Goal: Communication & Community: Participate in discussion

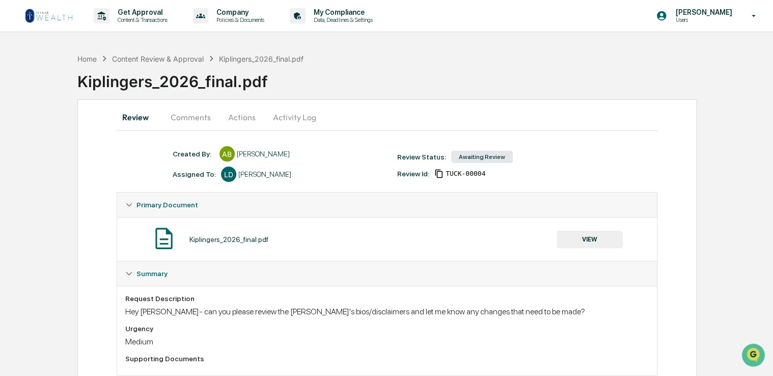
click at [239, 120] on button "Actions" at bounding box center [242, 117] width 46 height 24
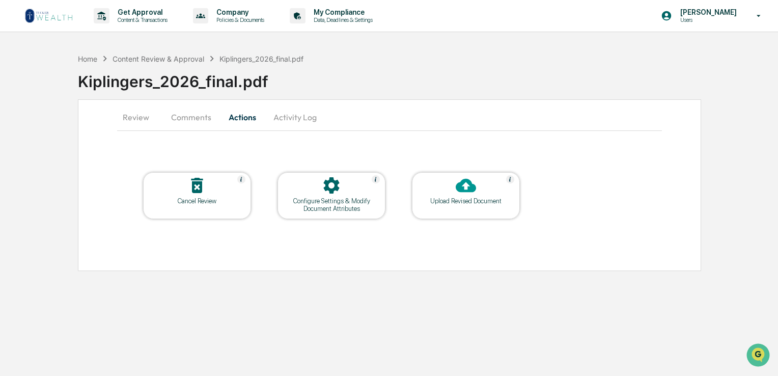
click at [186, 118] on button "Comments" at bounding box center [191, 117] width 57 height 24
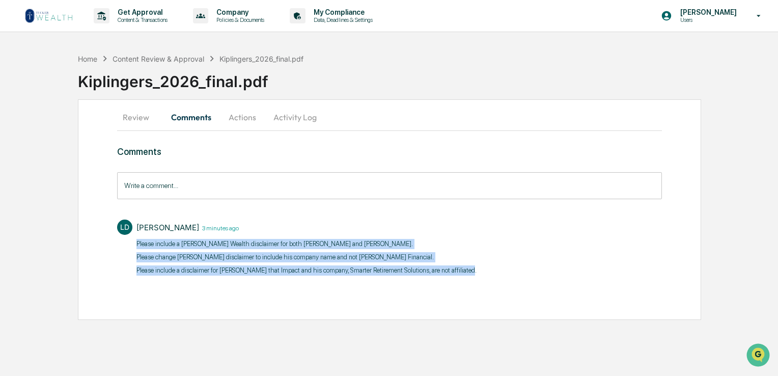
drag, startPoint x: 469, startPoint y: 271, endPoint x: 132, endPoint y: 246, distance: 337.1
click at [132, 246] on div "[PERSON_NAME] 3 minutes ago Please include a [PERSON_NAME] Wealth disclaimer fo…" at bounding box center [389, 246] width 545 height 64
drag, startPoint x: 132, startPoint y: 246, endPoint x: 166, endPoint y: 246, distance: 33.1
copy div "Please include a [PERSON_NAME] Wealth disclaimer for both [PERSON_NAME] and [PE…"
click at [157, 302] on div "Comments Write a comment... Write a comment... [PERSON_NAME] 6 minutes ago Plea…" at bounding box center [389, 230] width 545 height 168
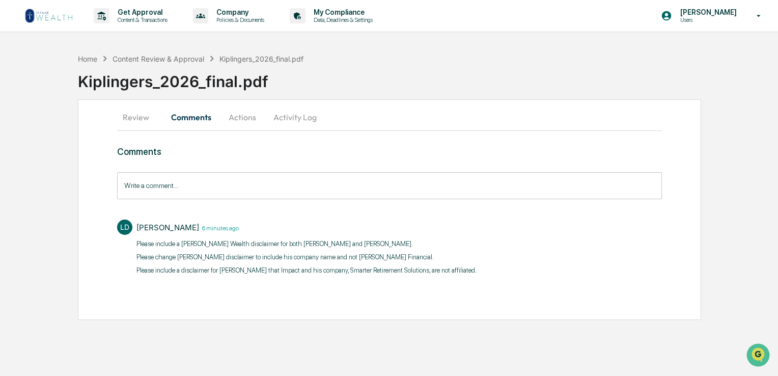
click at [128, 117] on button "Review" at bounding box center [140, 117] width 46 height 24
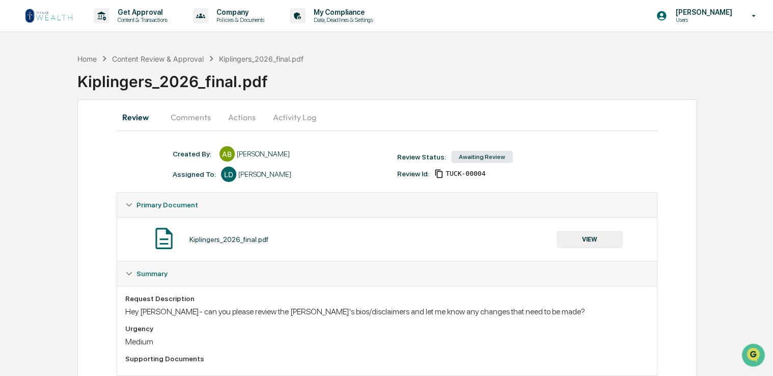
click at [183, 115] on button "Comments" at bounding box center [190, 117] width 57 height 24
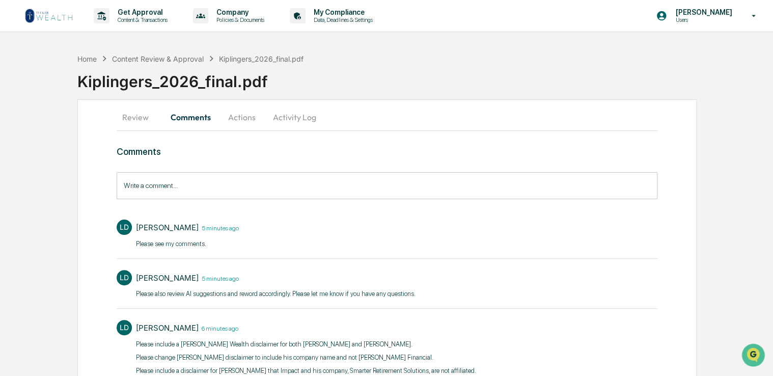
click at [240, 110] on button "Actions" at bounding box center [242, 117] width 46 height 24
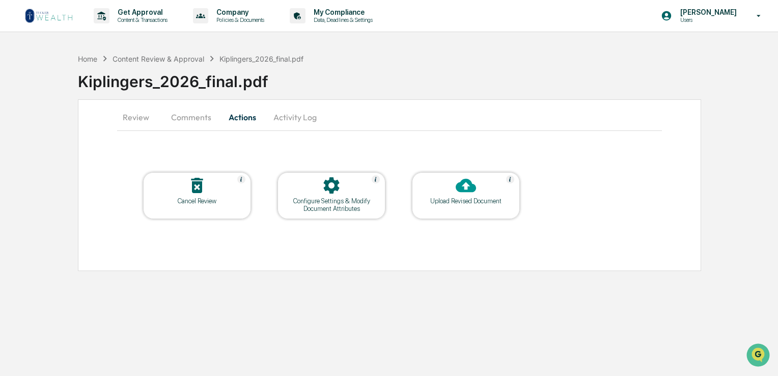
click at [354, 186] on div at bounding box center [332, 186] width 102 height 22
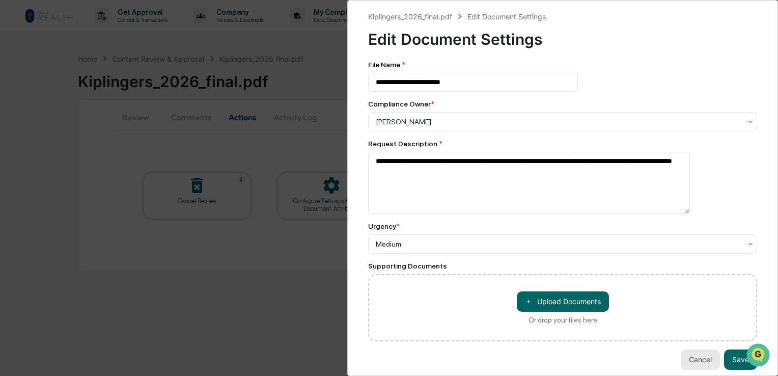
click at [687, 363] on button "Cancel" at bounding box center [700, 359] width 39 height 20
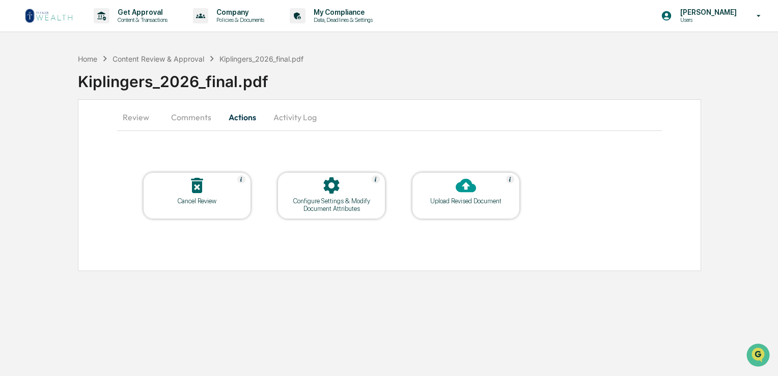
click at [461, 197] on div "Upload Revised Document" at bounding box center [466, 201] width 92 height 8
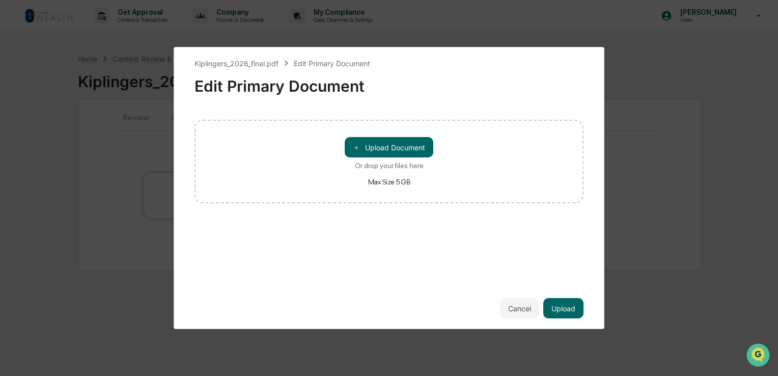
click at [511, 309] on button "Cancel" at bounding box center [519, 308] width 39 height 20
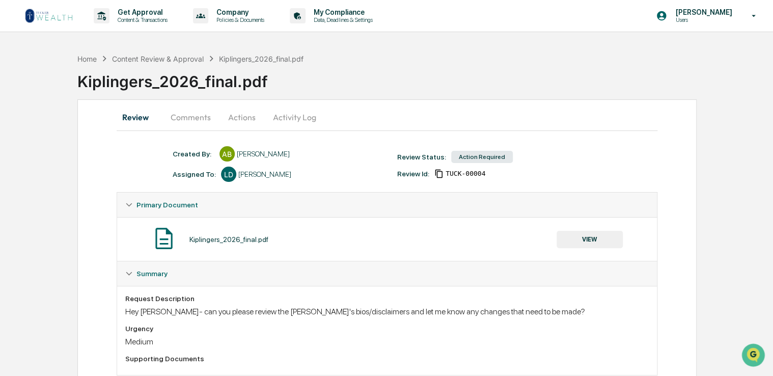
click at [193, 118] on button "Comments" at bounding box center [190, 117] width 57 height 24
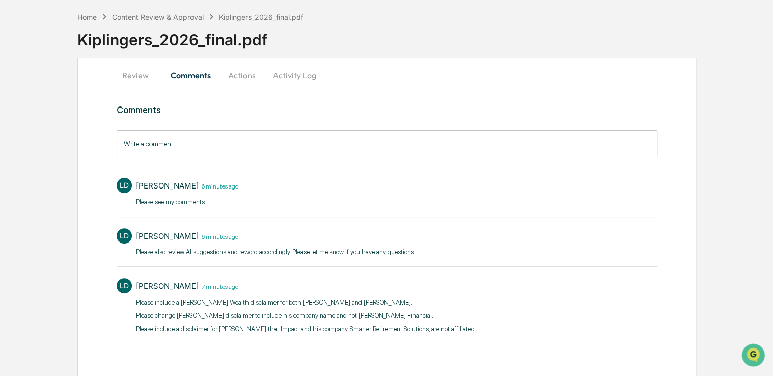
scroll to position [43, 0]
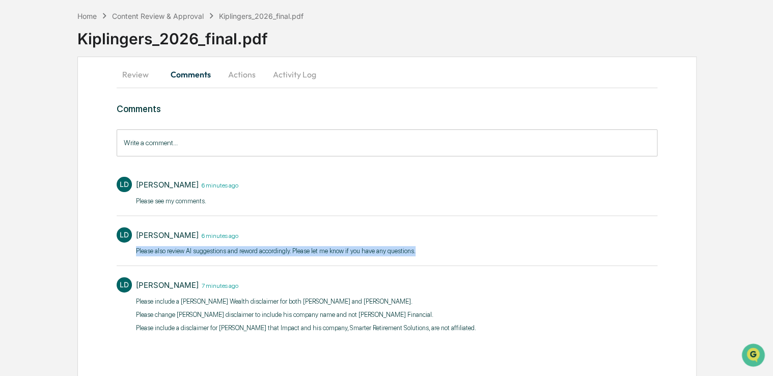
drag, startPoint x: 416, startPoint y: 250, endPoint x: 130, endPoint y: 254, distance: 285.3
click at [130, 254] on div "[PERSON_NAME] 6 minutes ago Please also review AI suggestions and reword accord…" at bounding box center [387, 241] width 541 height 38
drag, startPoint x: 130, startPoint y: 254, endPoint x: 168, endPoint y: 244, distance: 38.8
copy p "Please also review AI suggestions and reword accordingly. Please let me know if…"
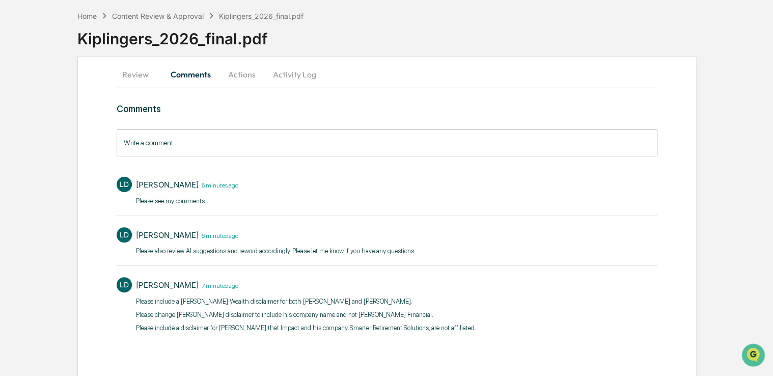
click at [222, 148] on input "Write a comment..." at bounding box center [387, 142] width 541 height 27
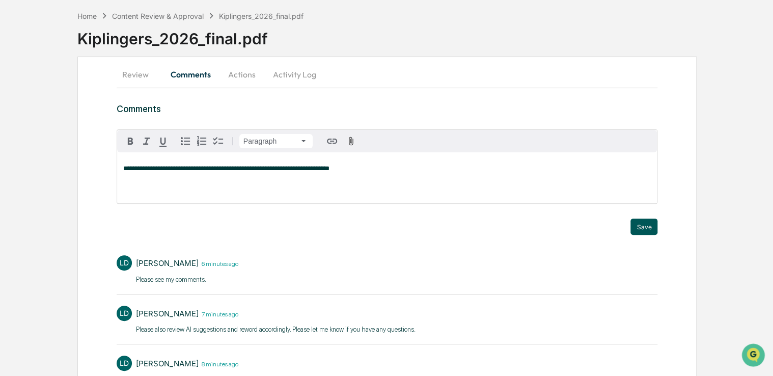
click at [642, 224] on button "Save" at bounding box center [644, 227] width 27 height 16
